Goal: Task Accomplishment & Management: Use online tool/utility

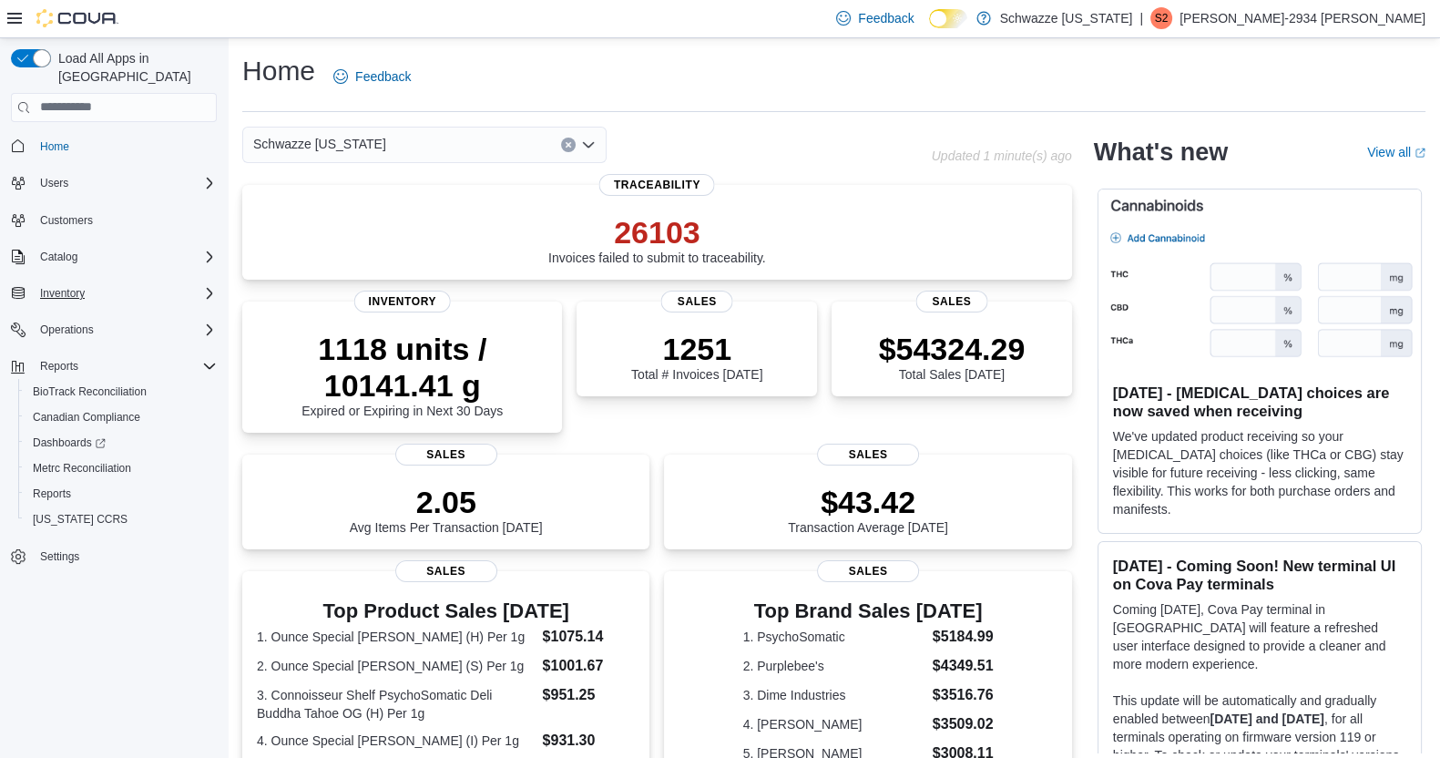
click at [134, 282] on div "Inventory" at bounding box center [125, 293] width 184 height 22
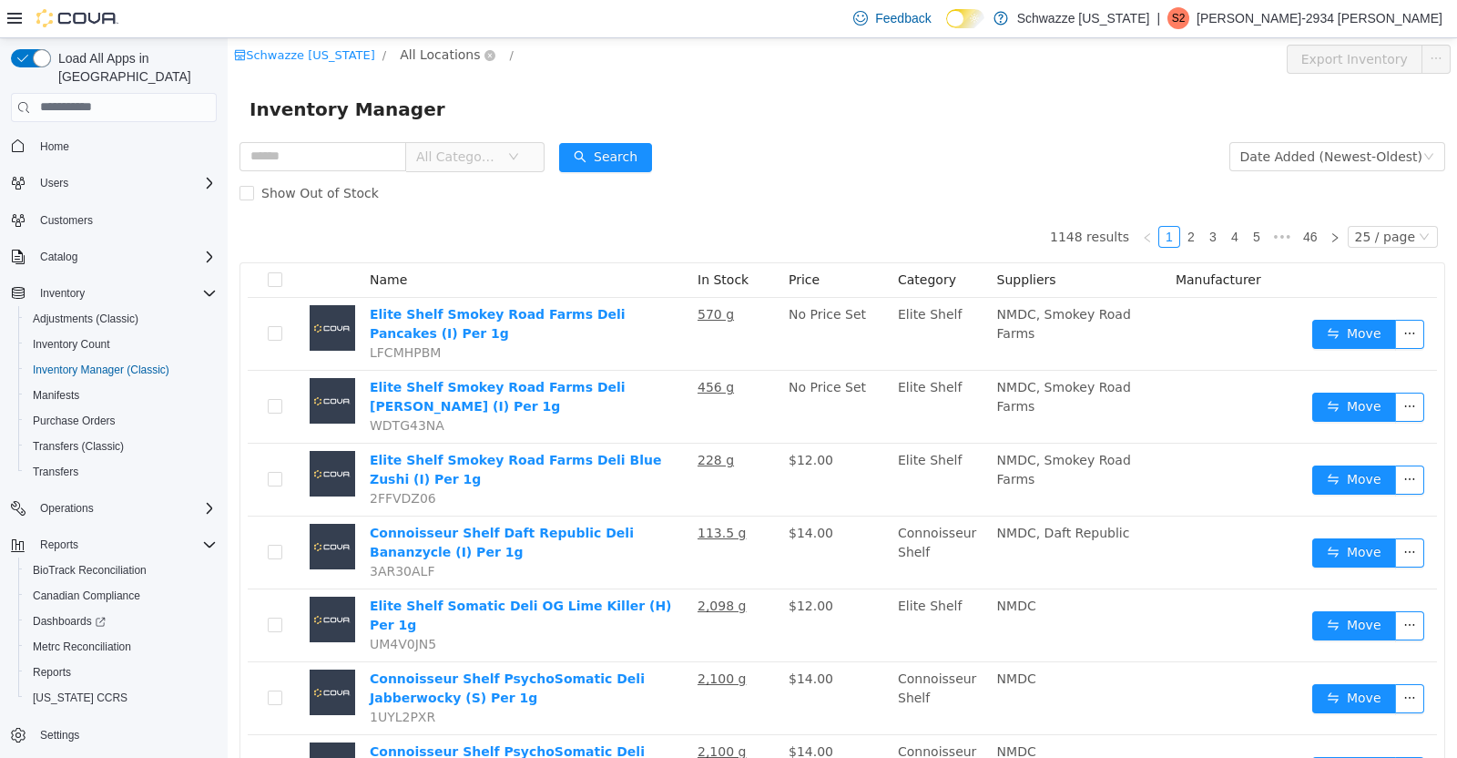
click at [451, 56] on span "All Locations" at bounding box center [440, 54] width 80 height 20
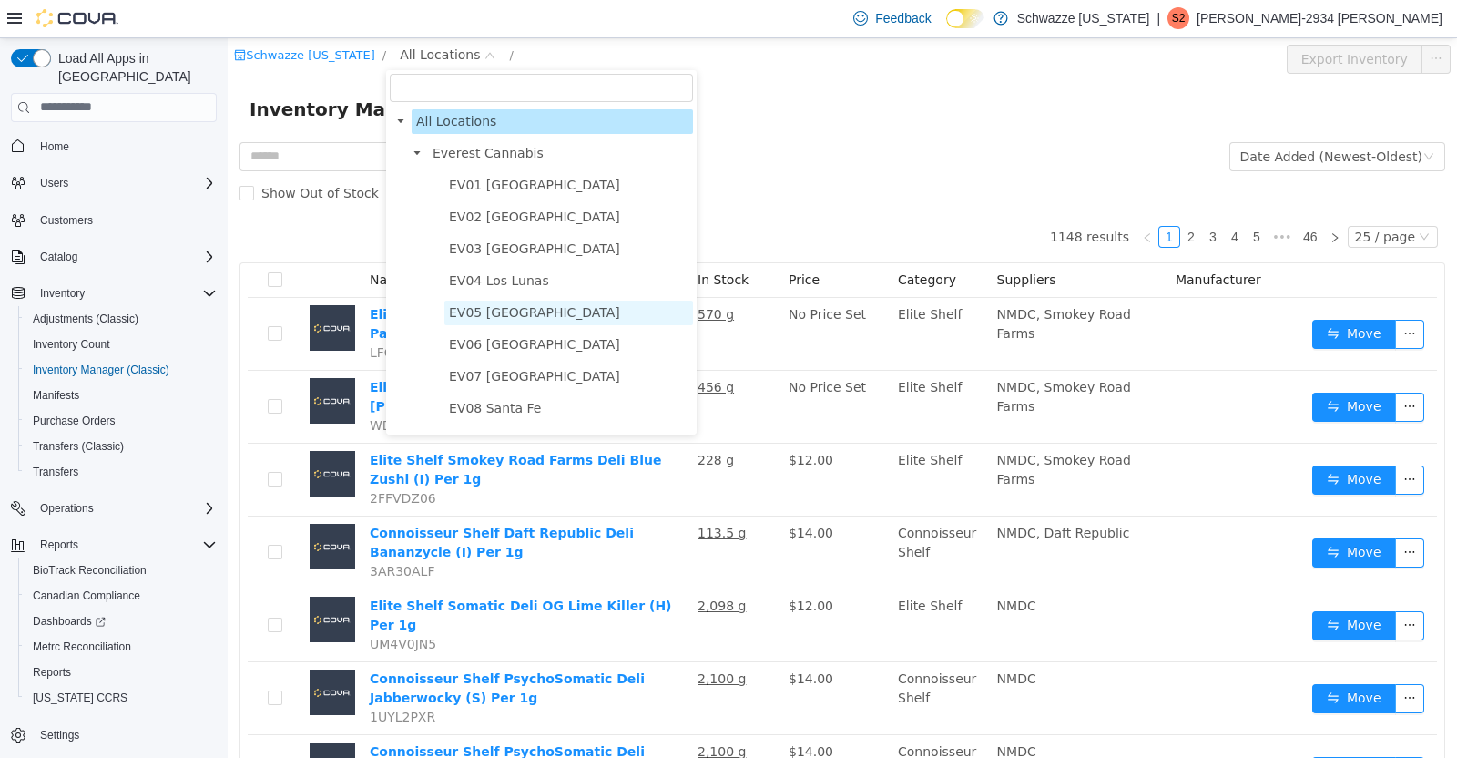
click at [539, 303] on span "EV05 [GEOGRAPHIC_DATA]" at bounding box center [568, 312] width 249 height 25
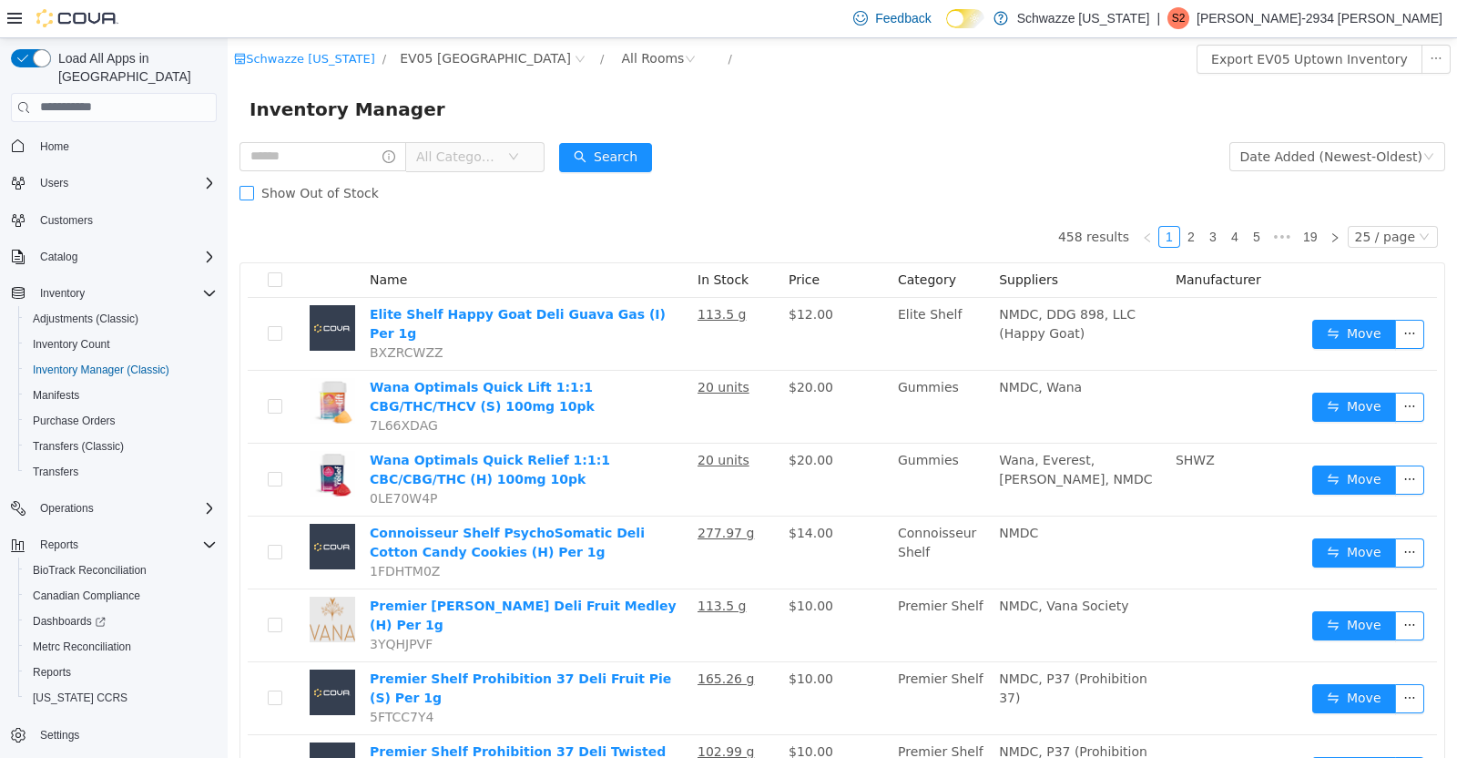
click at [343, 178] on label "Show Out of Stock" at bounding box center [312, 192] width 147 height 36
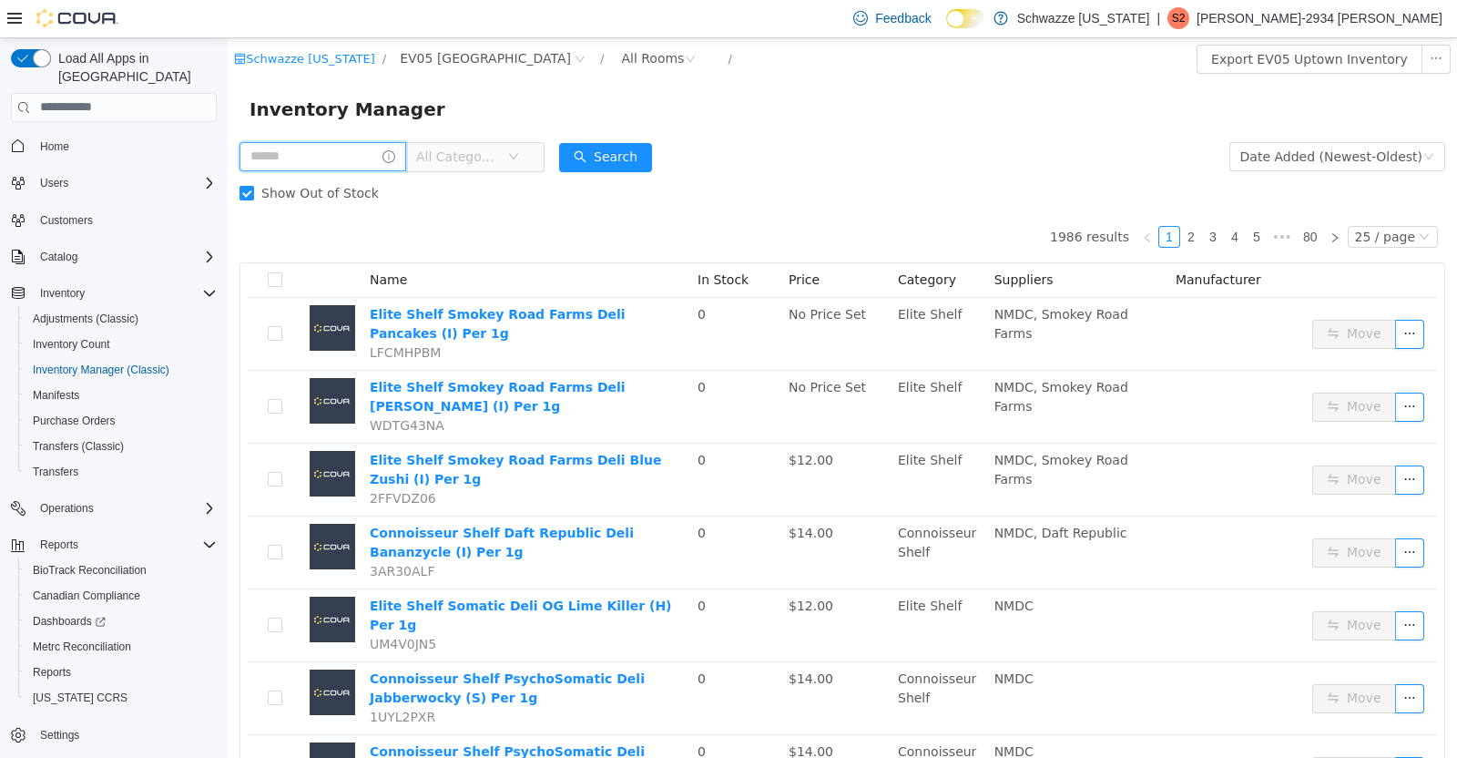
click at [328, 159] on input "text" at bounding box center [322, 155] width 167 height 29
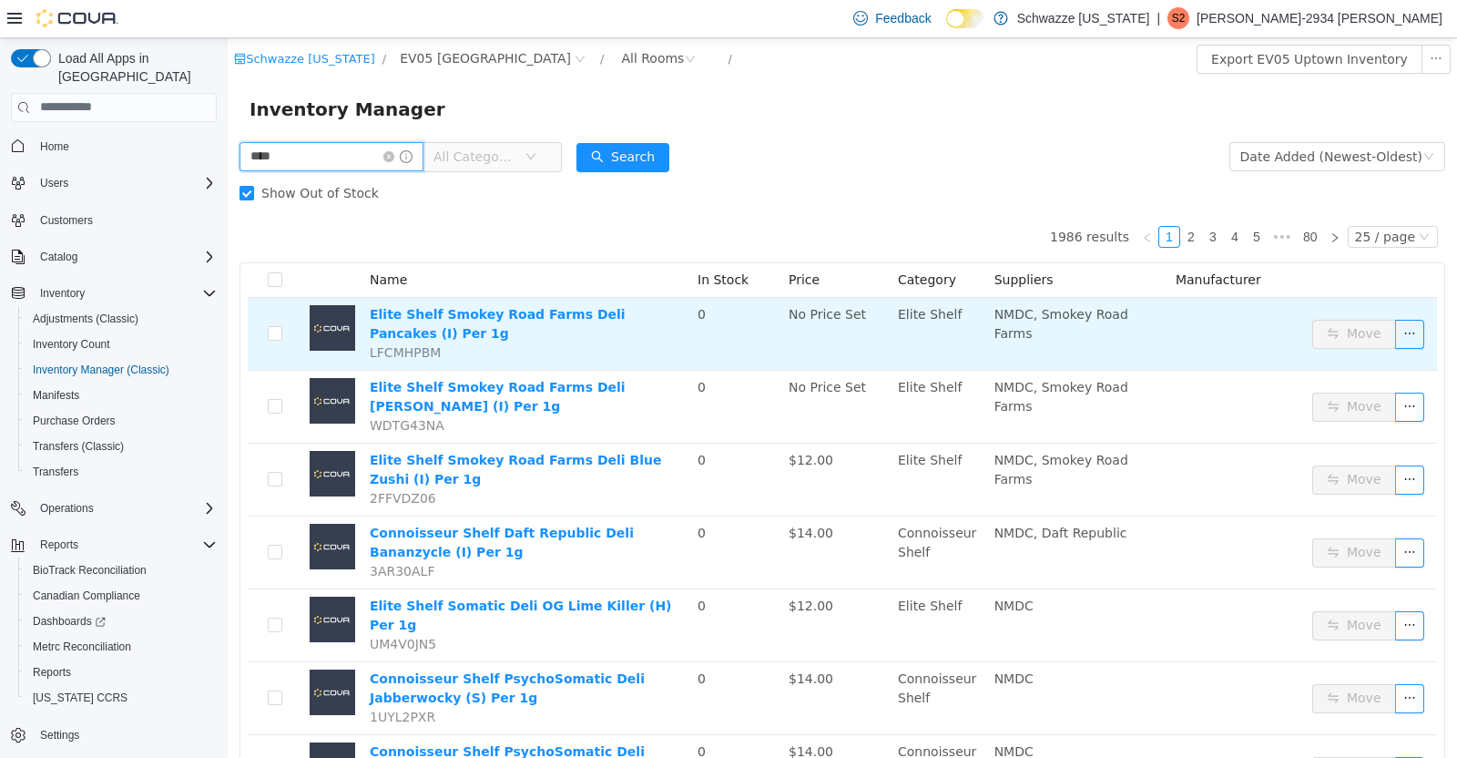
type input "****"
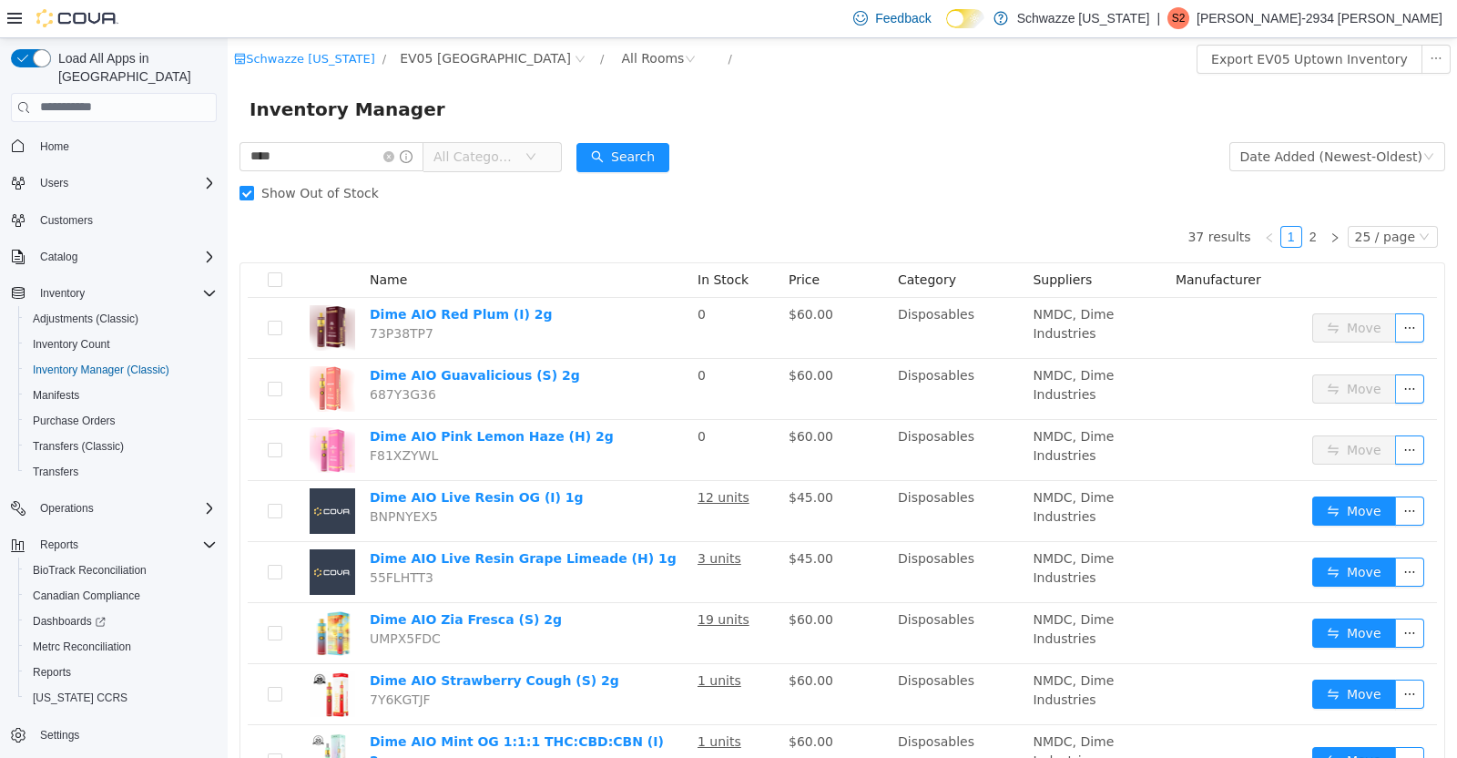
click at [222, 174] on div "Load All Apps in New Hub Home Users Customers Catalog Inventory Adjustments (Cl…" at bounding box center [114, 402] width 228 height 728
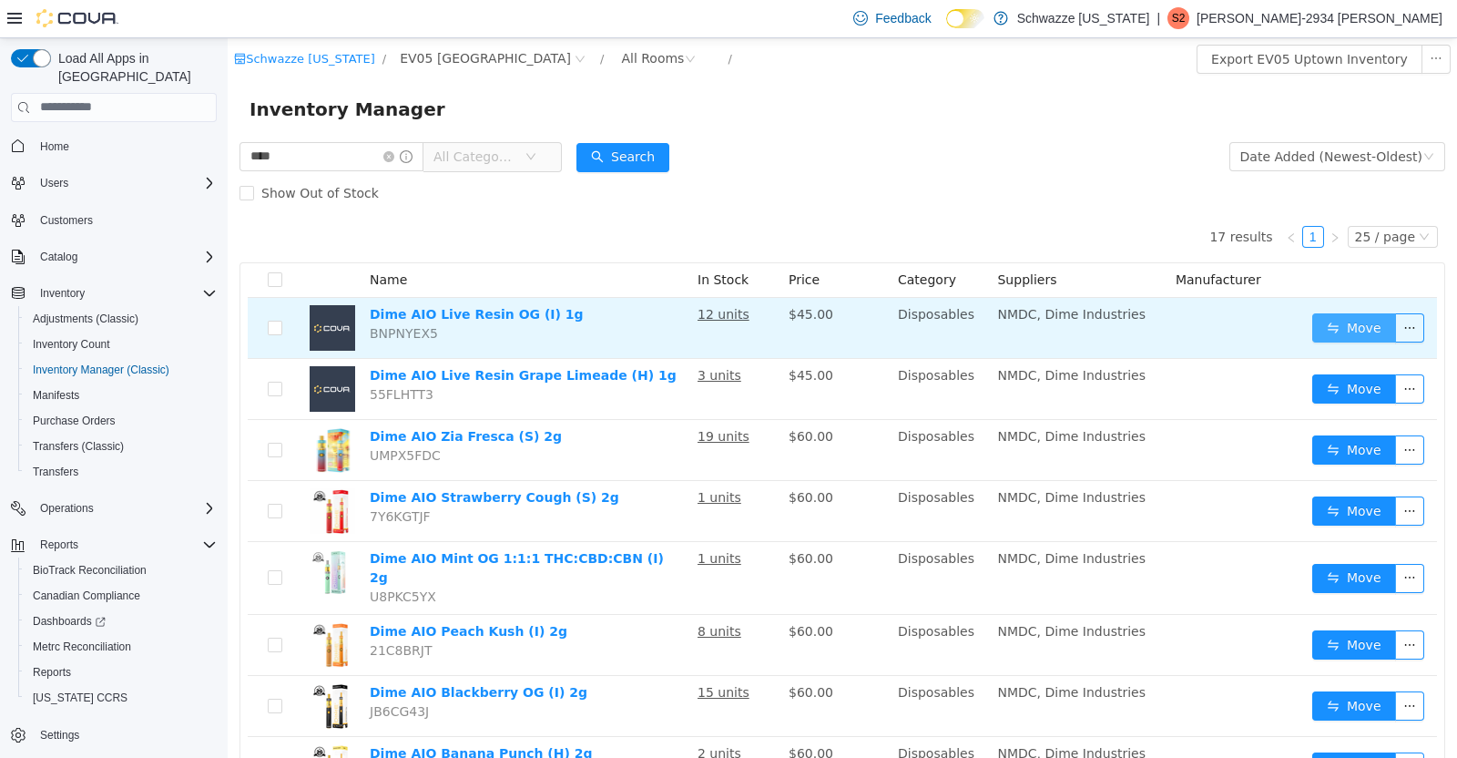
click at [1320, 313] on button "Move" at bounding box center [1354, 326] width 84 height 29
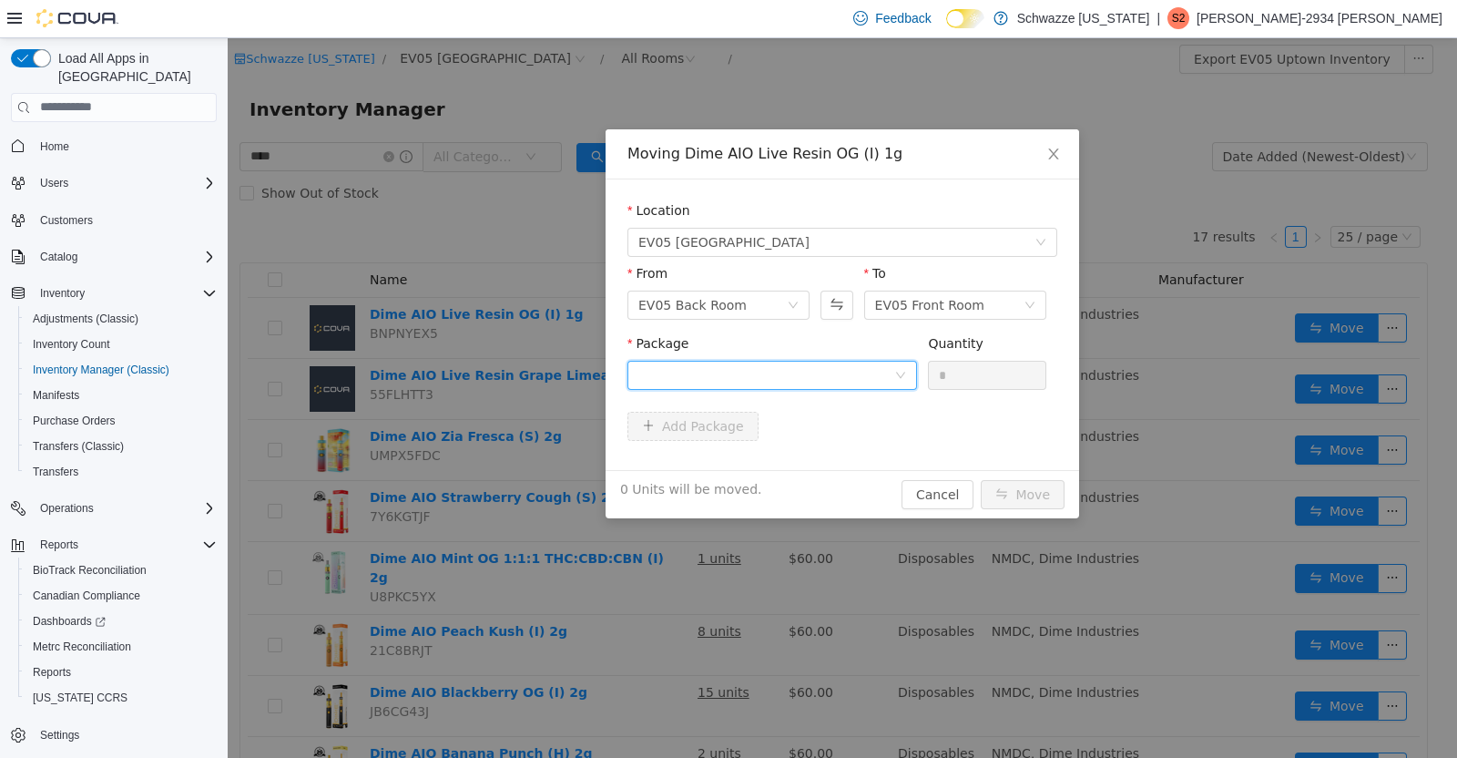
click at [861, 362] on div at bounding box center [766, 374] width 256 height 27
click at [810, 476] on ul "Select Package 8150077295325419 Quantity : 10 Units" at bounding box center [772, 435] width 290 height 86
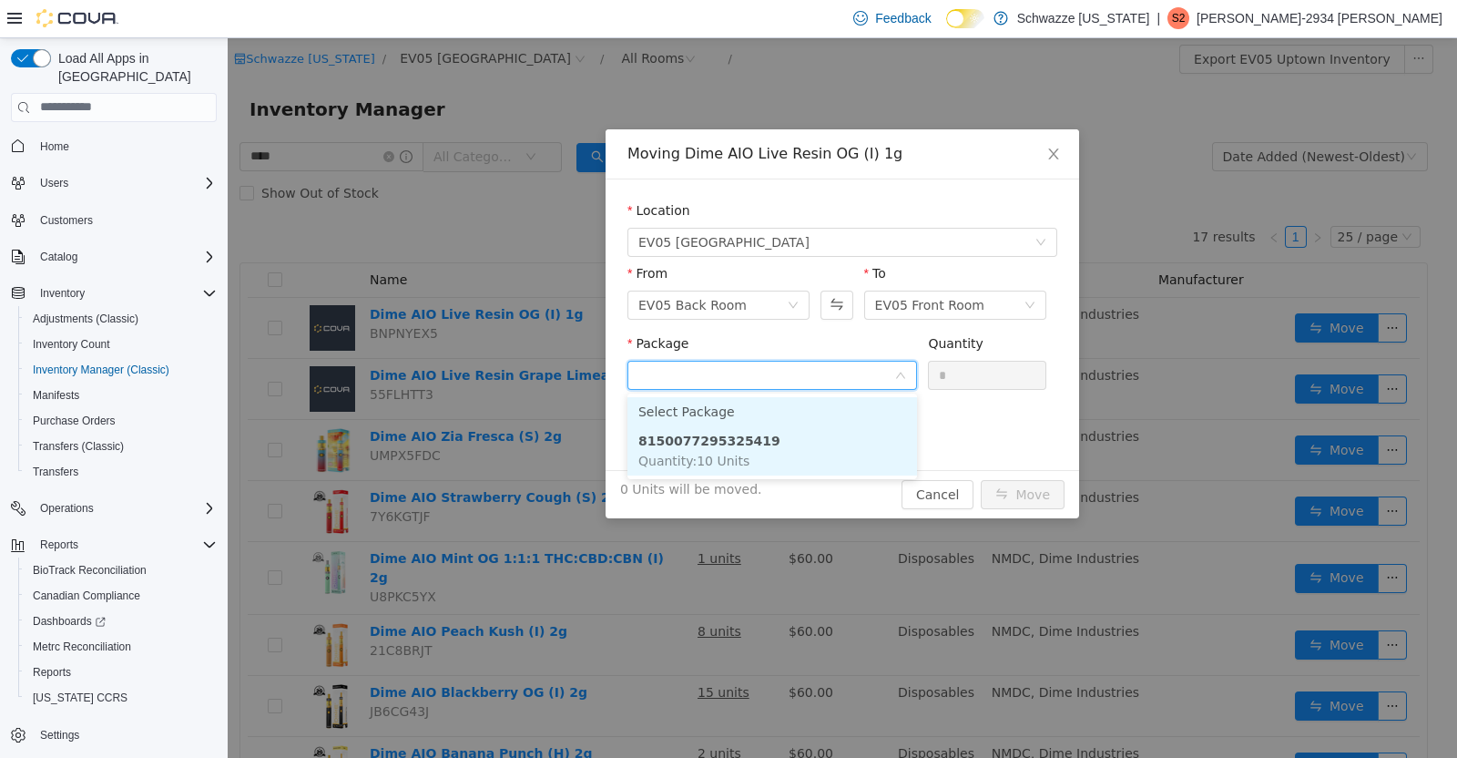
click at [865, 451] on li "8150077295325419 Quantity : 10 Units" at bounding box center [772, 449] width 290 height 49
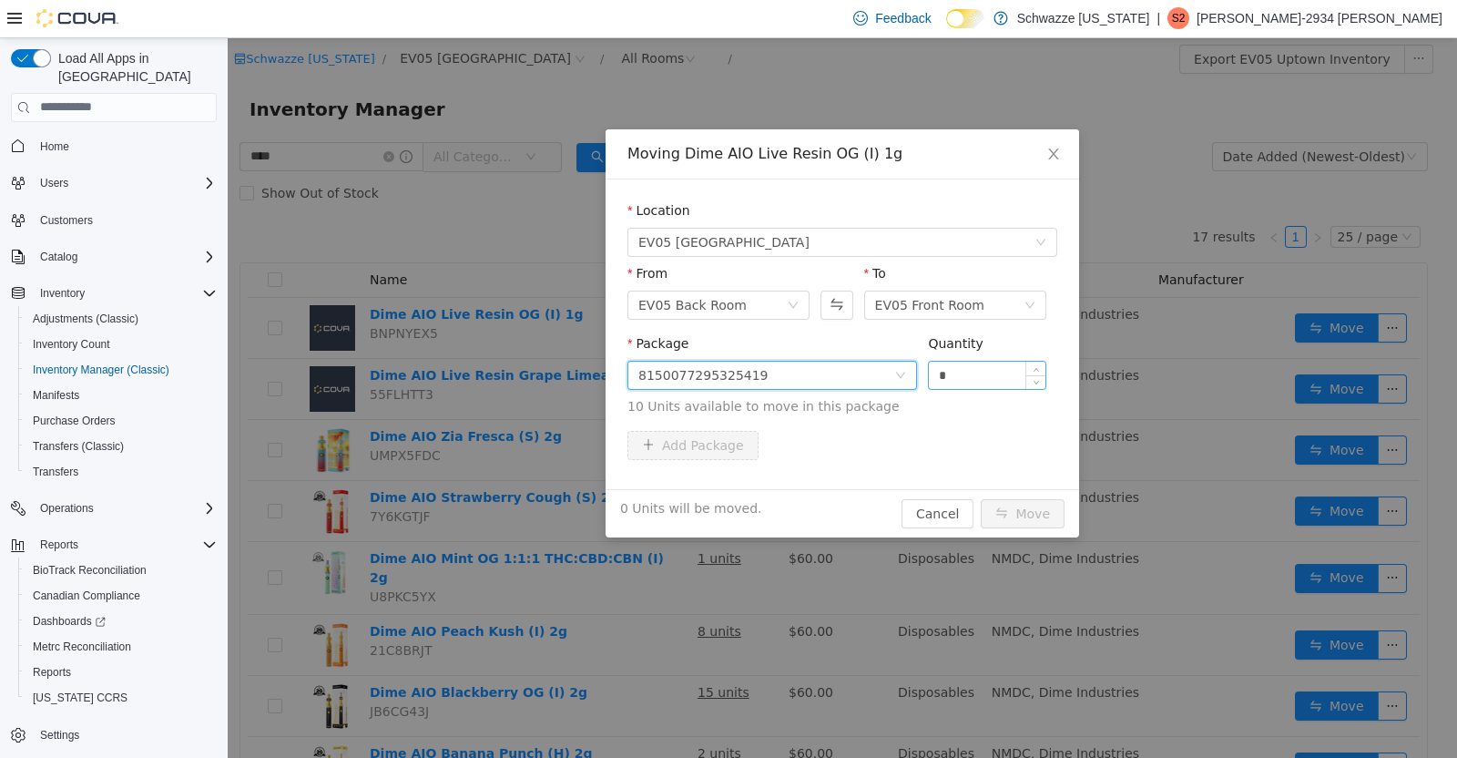
click at [1009, 379] on input "*" at bounding box center [987, 374] width 117 height 27
type input "**"
click at [1034, 525] on button "Move" at bounding box center [1023, 512] width 84 height 29
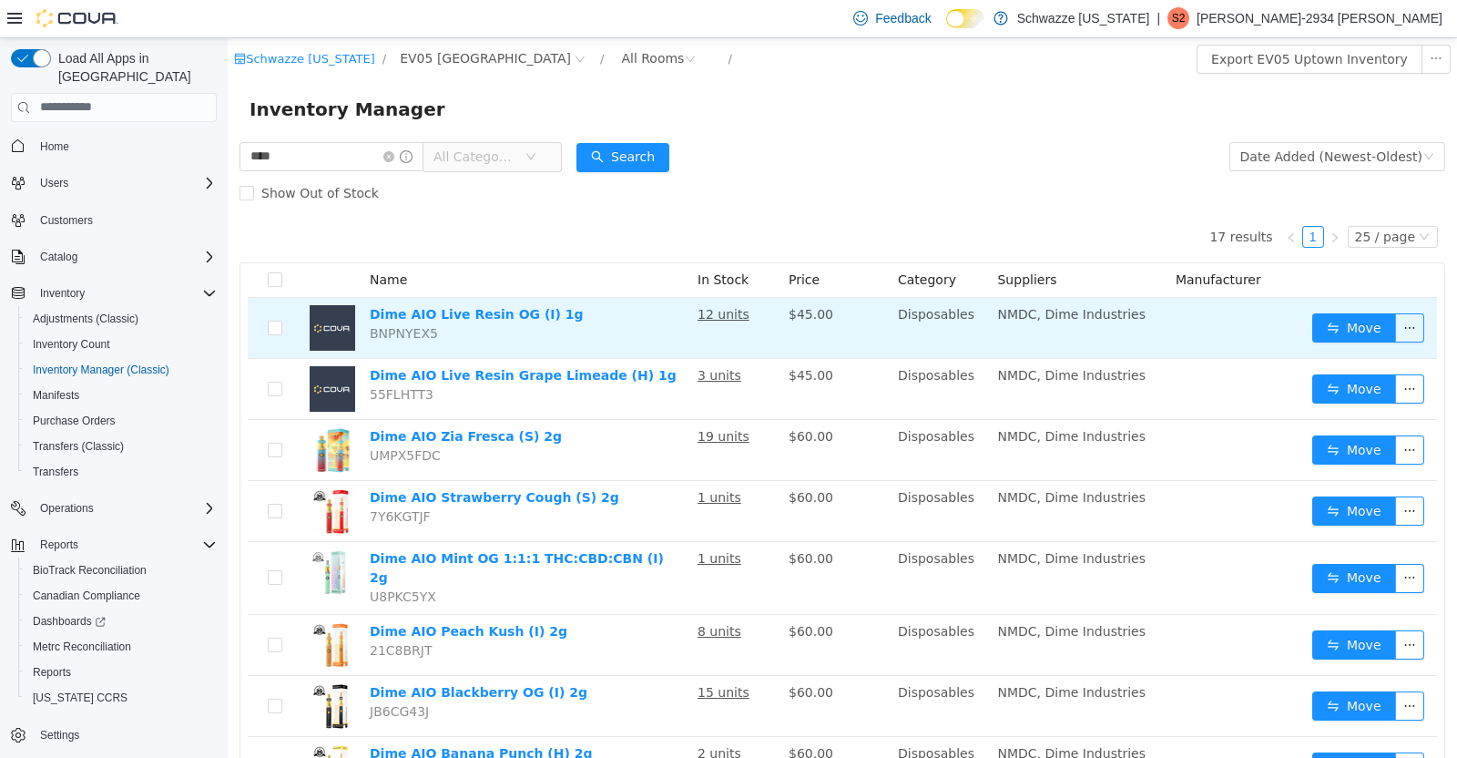
click at [902, 353] on td "Disposables" at bounding box center [940, 327] width 99 height 61
